Goal: Find specific page/section: Find specific page/section

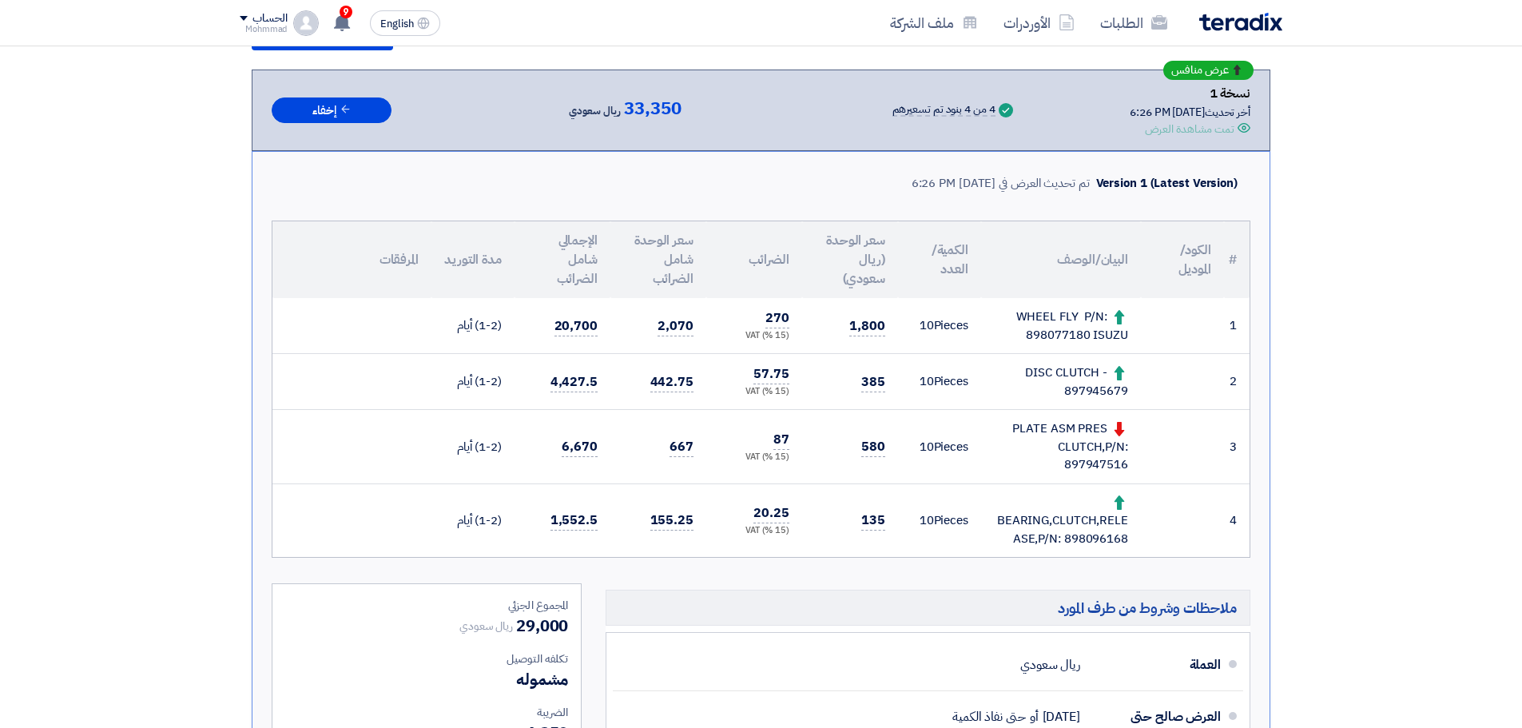
click at [1107, 391] on div "DISC CLUTCH - 897945679" at bounding box center [1061, 381] width 134 height 36
copy div "897945679"
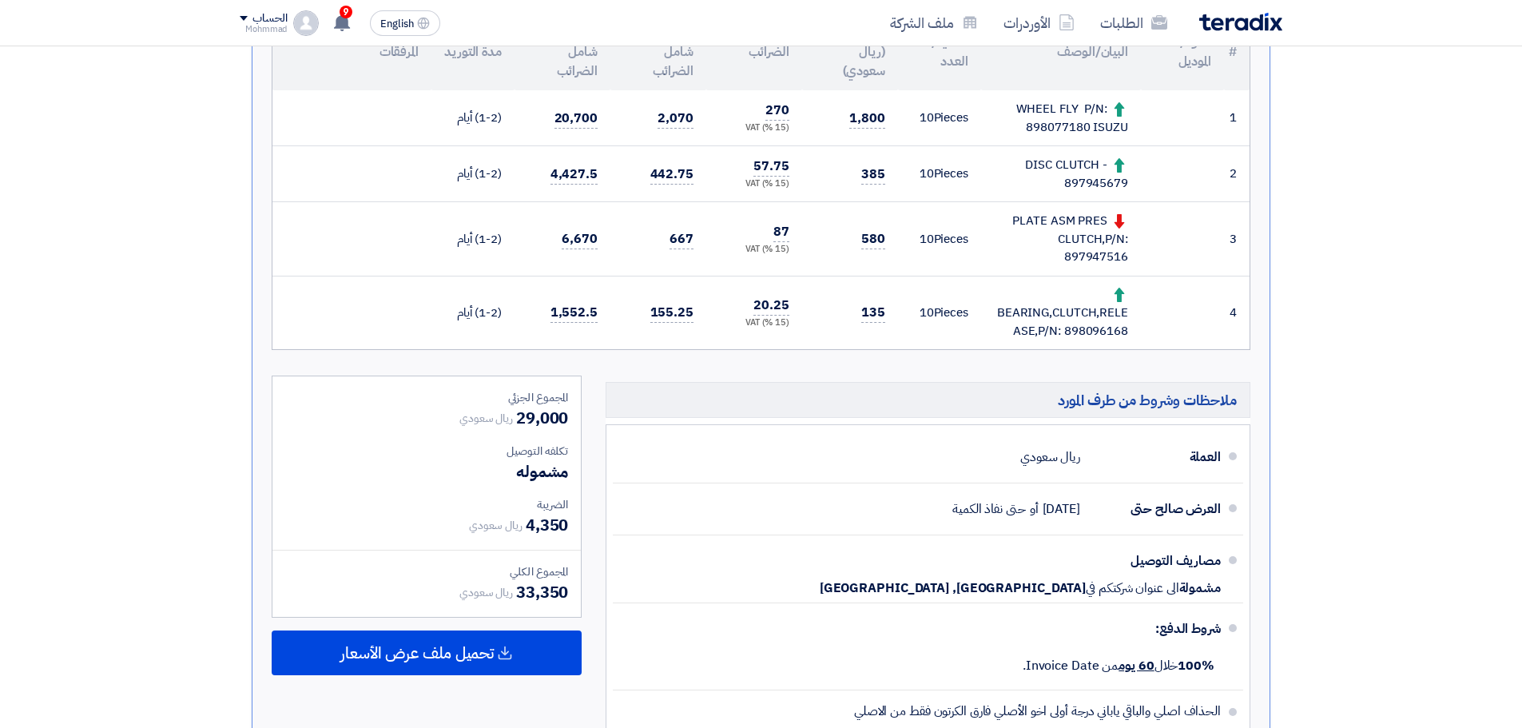
scroll to position [533, 0]
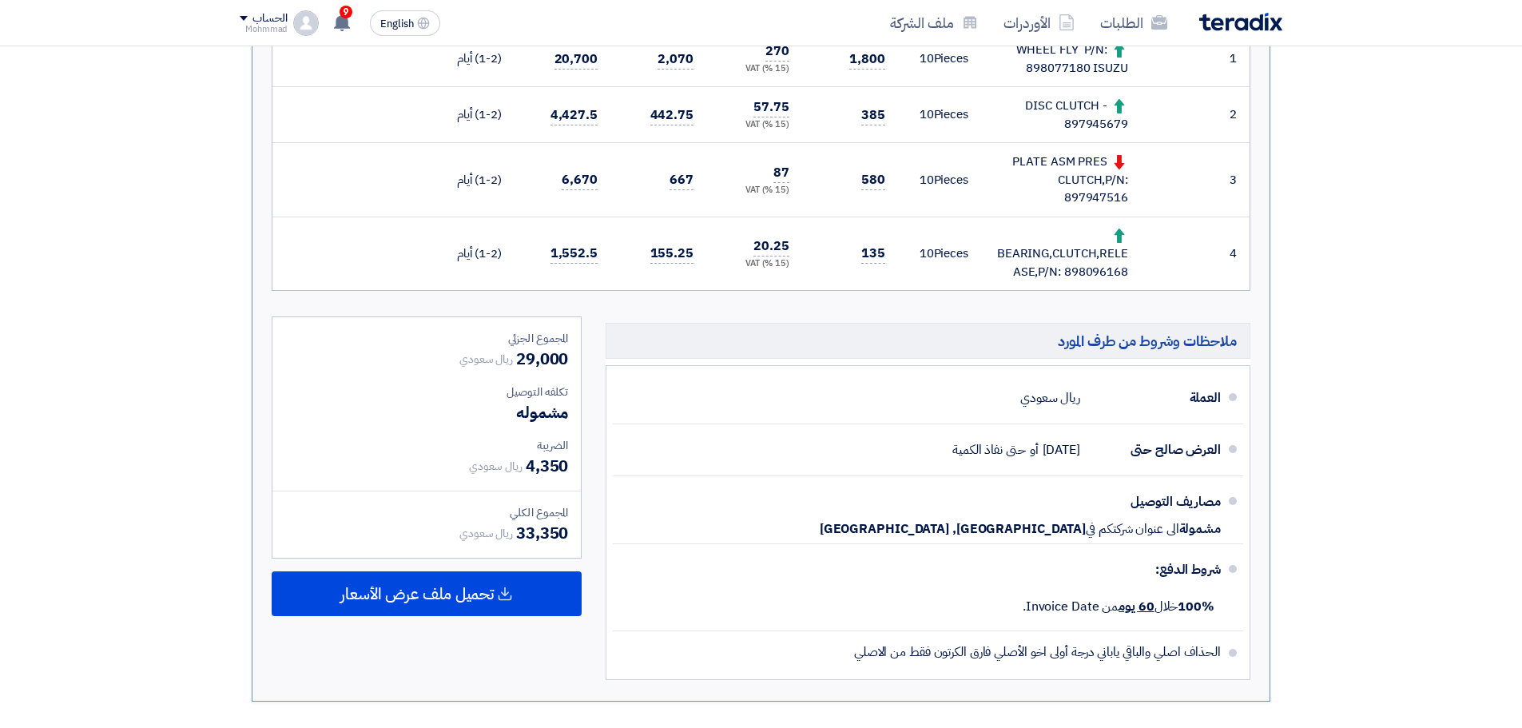
click at [1092, 198] on div "PLATE ASM PRES CLUTCH,P/N: 897947516" at bounding box center [1061, 180] width 134 height 54
copy div "897947516"
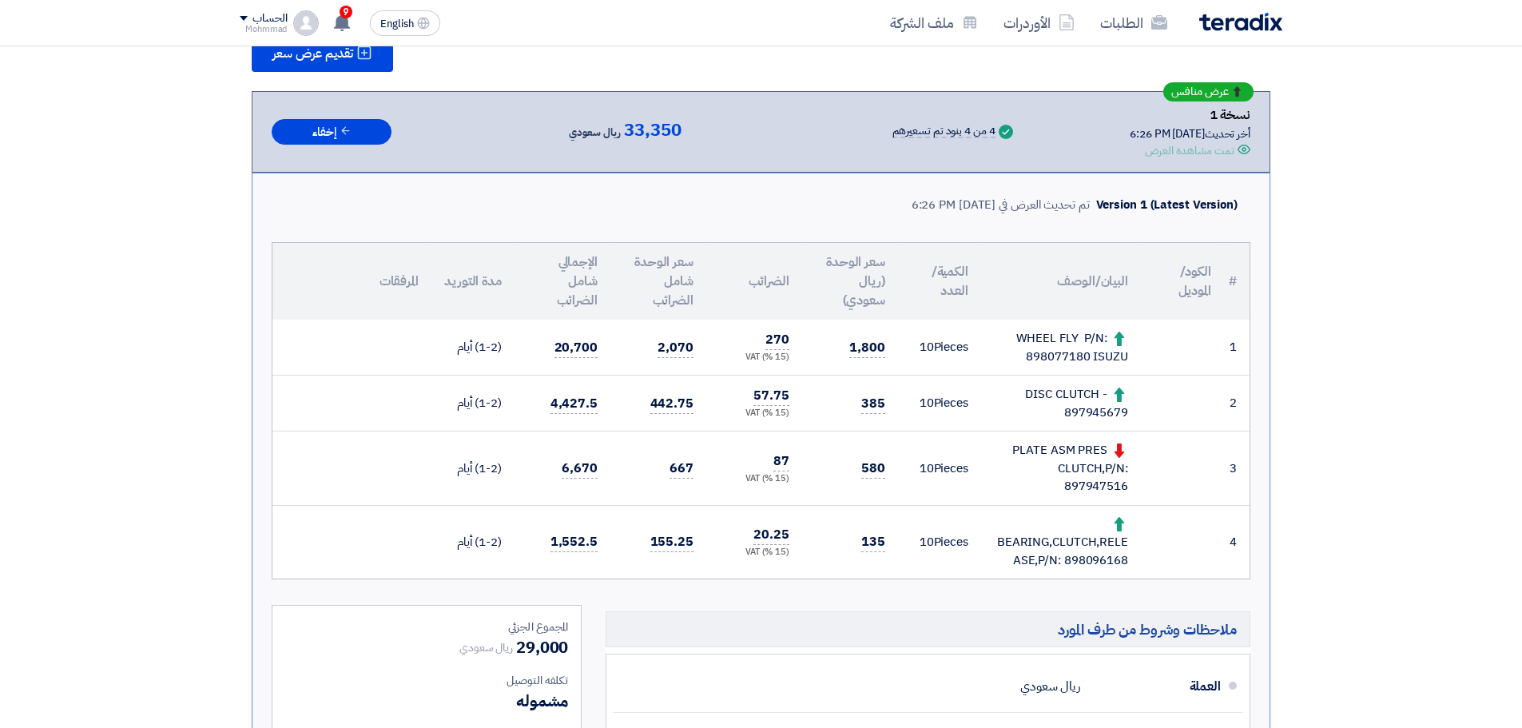
scroll to position [0, 0]
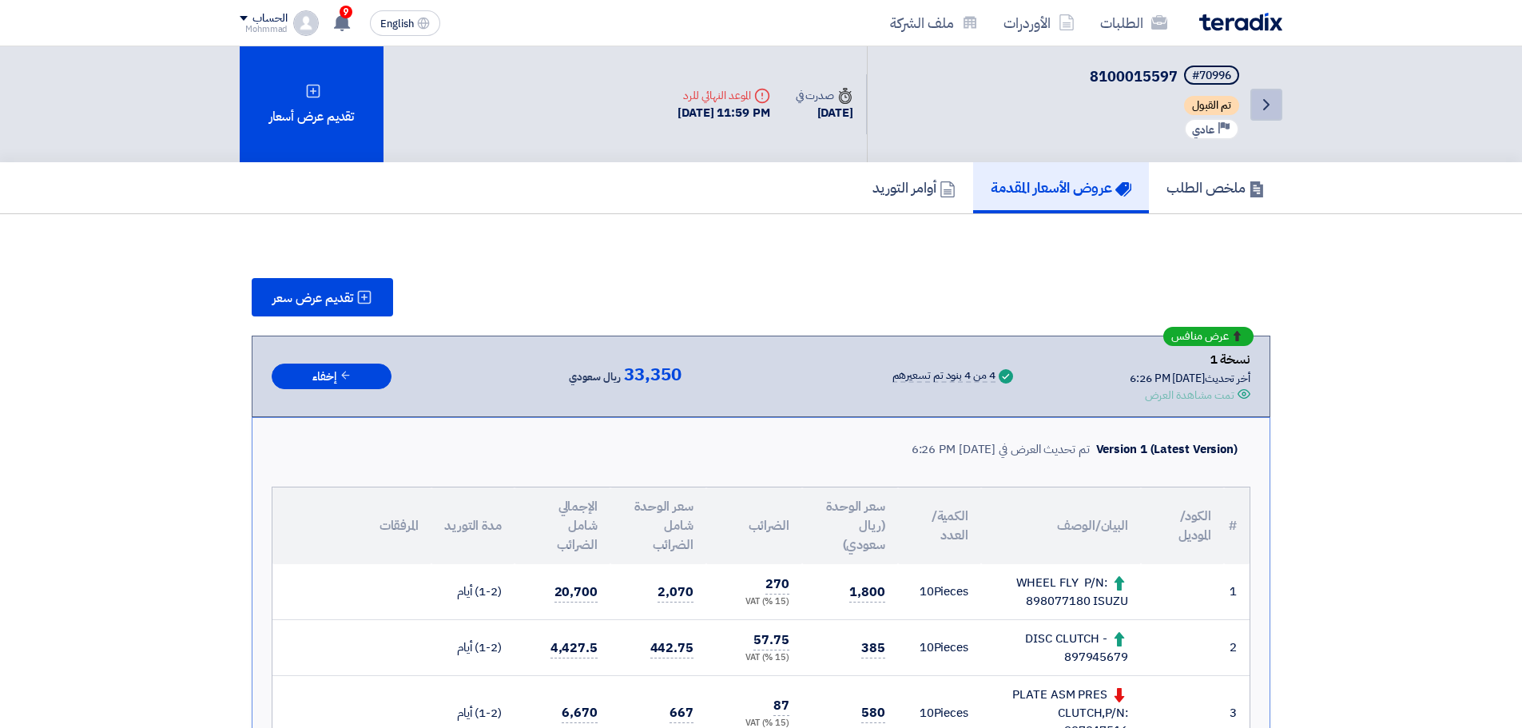
click at [1269, 105] on use at bounding box center [1266, 104] width 6 height 11
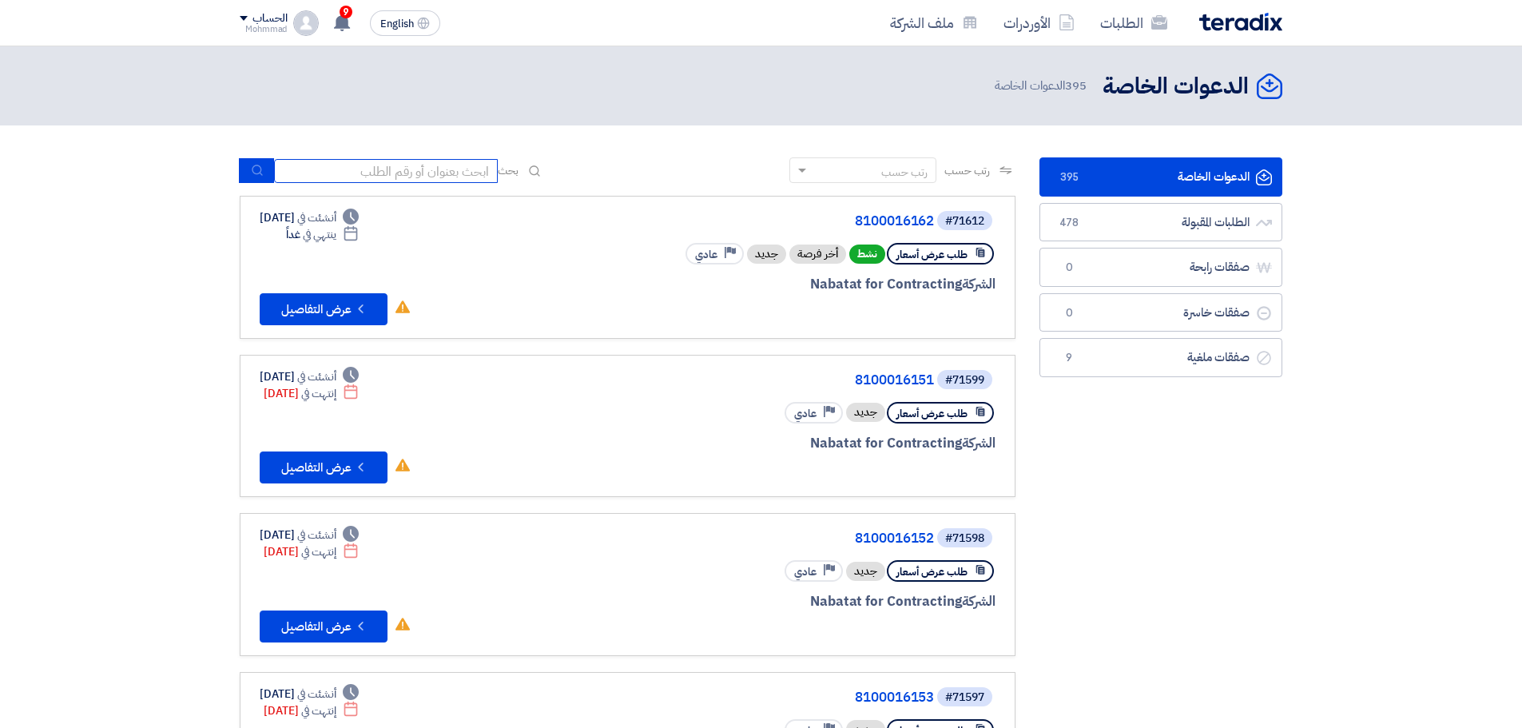
click at [379, 176] on input at bounding box center [386, 171] width 224 height 24
paste input "69482"
type input "69482"
click at [260, 173] on use "submit" at bounding box center [257, 170] width 10 height 10
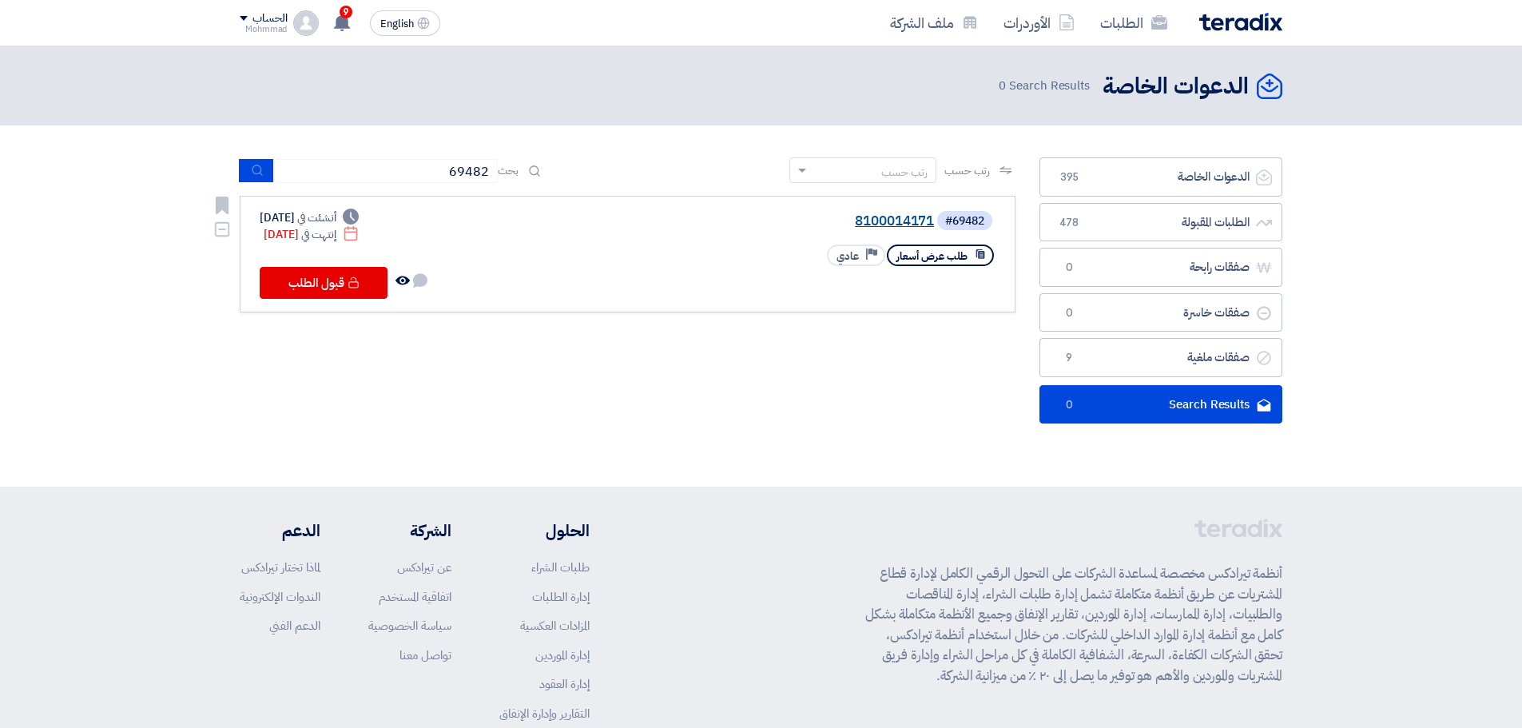
click at [895, 220] on link "8100014171" at bounding box center [774, 221] width 320 height 14
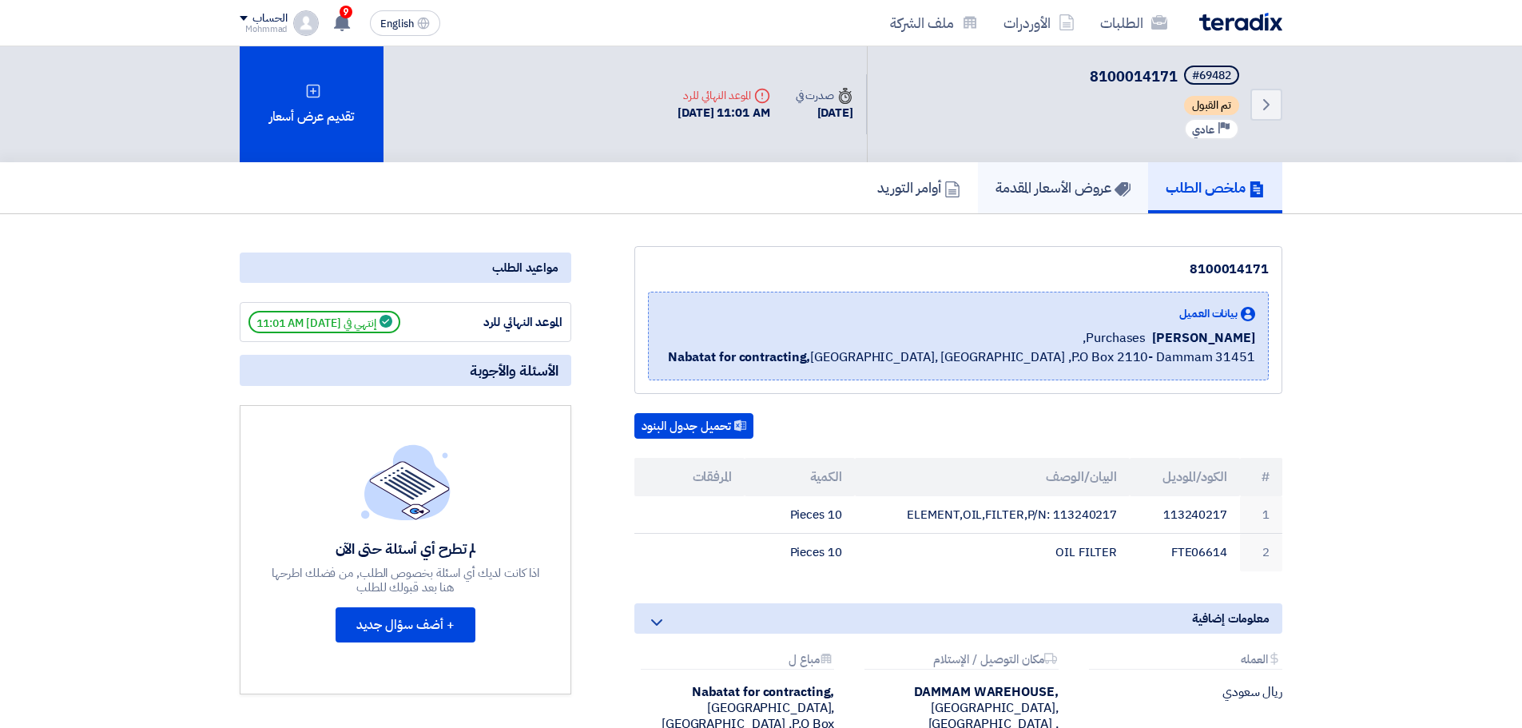
click at [1067, 184] on h5 "عروض الأسعار المقدمة" at bounding box center [1062, 187] width 135 height 18
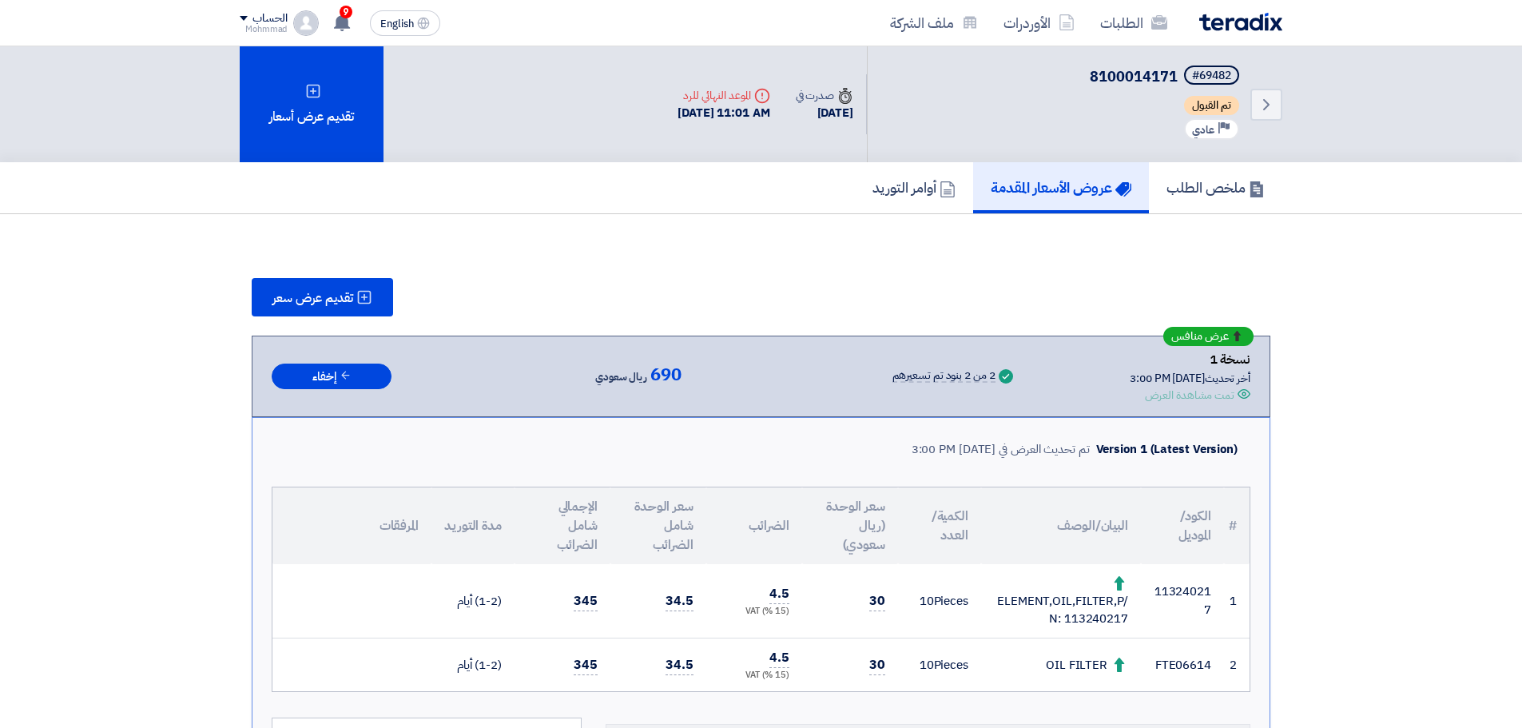
scroll to position [66, 0]
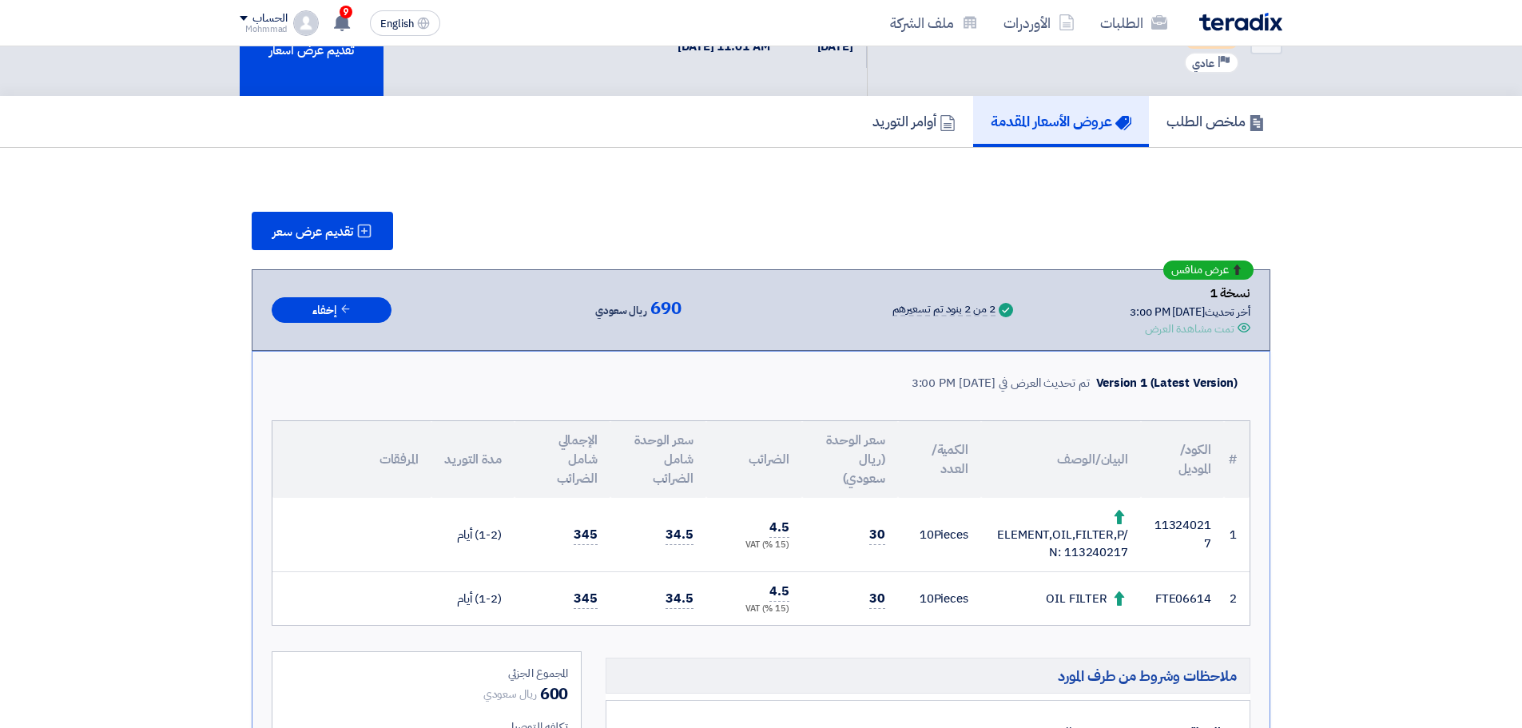
click at [1181, 526] on td "113240217" at bounding box center [1182, 534] width 83 height 73
click at [1181, 527] on td "113240217" at bounding box center [1182, 534] width 83 height 73
click at [1188, 600] on td "FTE06614" at bounding box center [1182, 598] width 83 height 54
drag, startPoint x: 1188, startPoint y: 600, endPoint x: 1254, endPoint y: 391, distance: 218.8
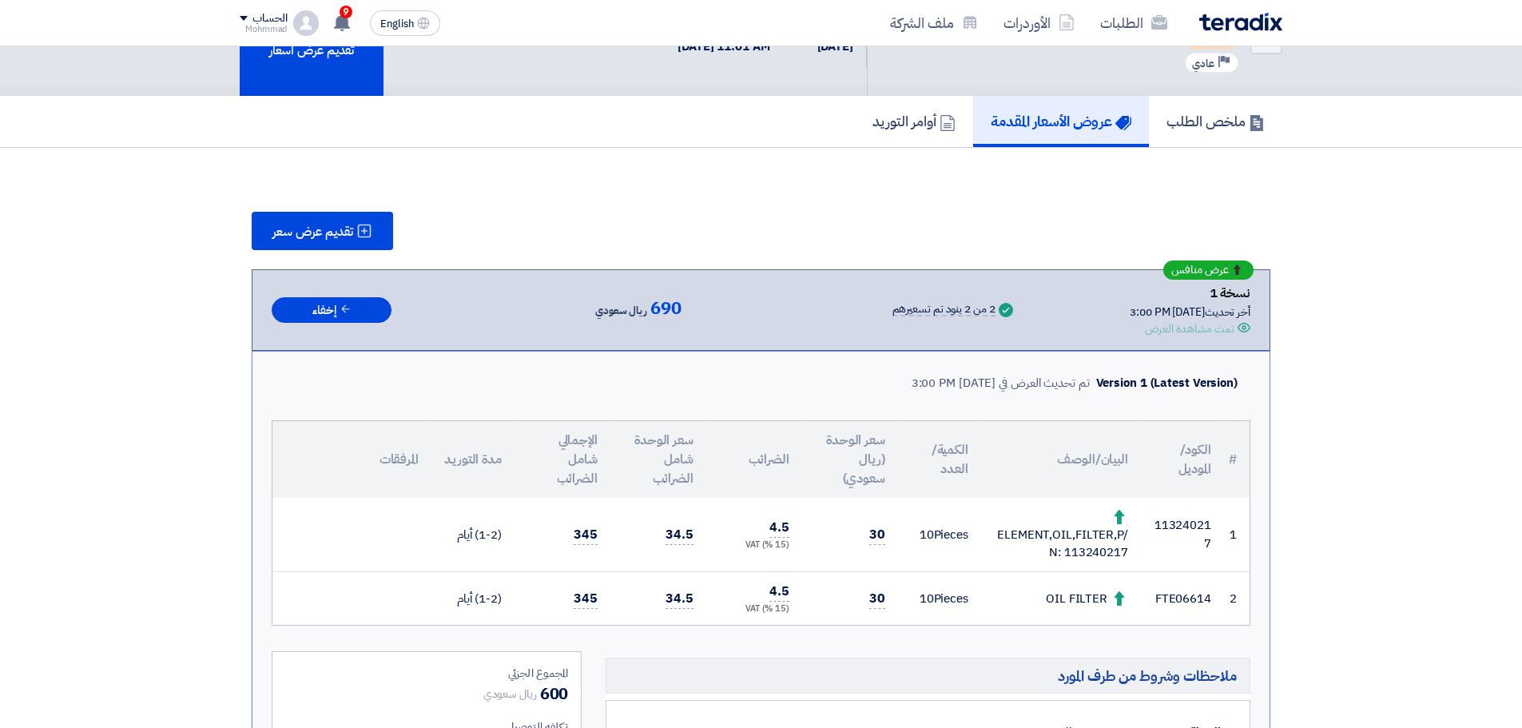
click at [1254, 391] on div "Version 1 (Latest Version) تم تحديث العرض في [DATE] 3:00 PM # الكود/الموديل الب…" at bounding box center [761, 673] width 1019 height 644
click at [1191, 596] on td "FTE06614" at bounding box center [1182, 598] width 83 height 54
